Goal: Information Seeking & Learning: Learn about a topic

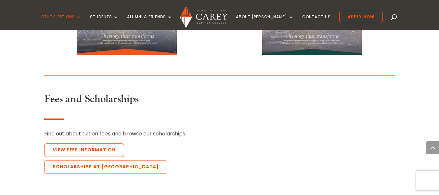
scroll to position [1494, 0]
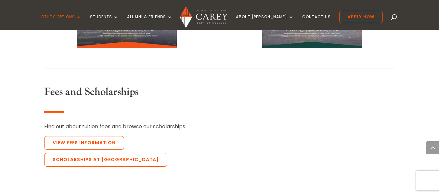
drag, startPoint x: 441, startPoint y: 13, endPoint x: 444, endPoint y: 152, distance: 139.5
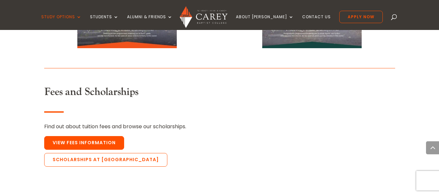
click at [105, 136] on link "View Fees Information" at bounding box center [84, 143] width 80 height 14
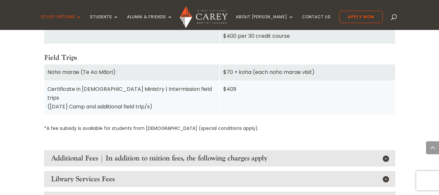
scroll to position [831, 0]
